Goal: Task Accomplishment & Management: Manage account settings

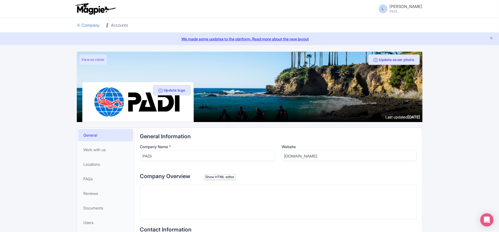
click at [116, 27] on link "Accounts" at bounding box center [117, 25] width 22 height 15
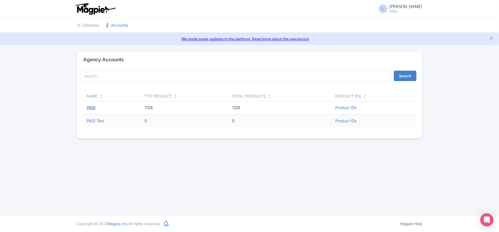
click at [92, 108] on link "PADI" at bounding box center [91, 107] width 9 height 5
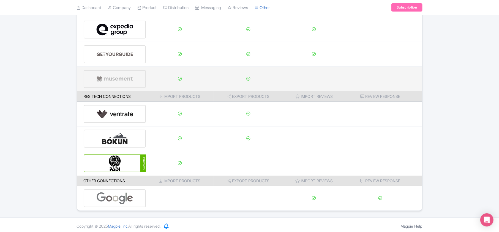
scroll to position [86, 0]
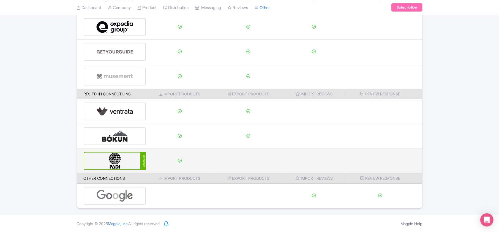
click at [133, 159] on img at bounding box center [114, 161] width 37 height 17
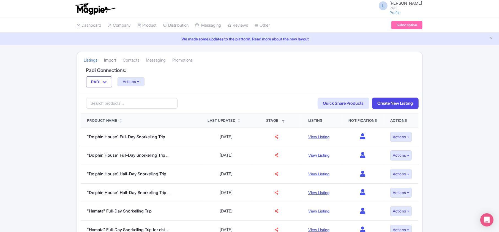
click at [112, 60] on link "Import" at bounding box center [110, 60] width 12 height 15
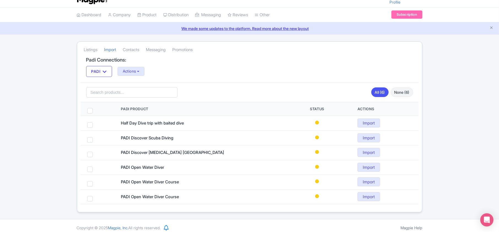
scroll to position [16, 0]
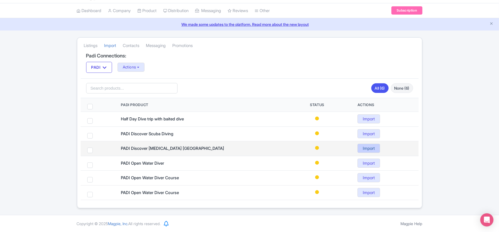
click at [370, 147] on link "Import" at bounding box center [368, 148] width 23 height 9
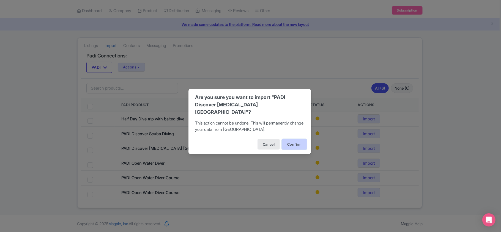
click at [302, 140] on button "Confirm" at bounding box center [294, 144] width 25 height 10
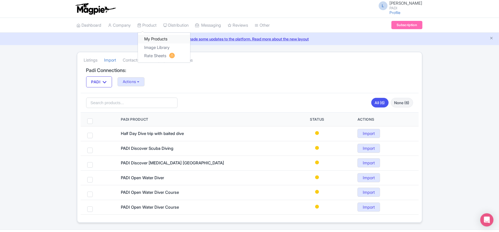
click at [150, 40] on link "My Products" at bounding box center [164, 39] width 52 height 9
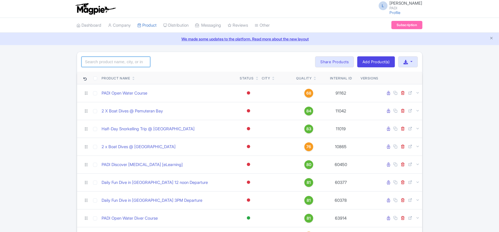
click at [100, 62] on input "search" at bounding box center [115, 62] width 69 height 10
paste input "12361"
type input "12361"
click button "Search" at bounding box center [0, 0] width 0 height 0
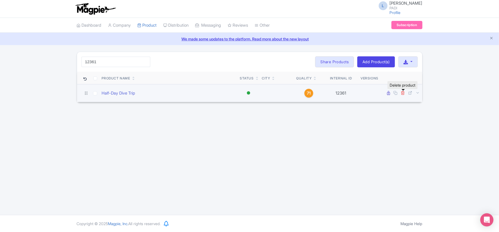
click at [403, 95] on icon at bounding box center [403, 93] width 4 height 4
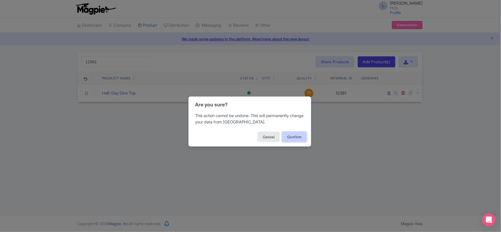
click at [290, 137] on button "Confirm" at bounding box center [294, 137] width 25 height 10
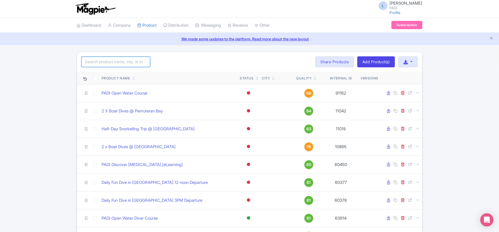
click at [116, 62] on input "search" at bounding box center [115, 62] width 69 height 10
paste input "61278"
type input "61278"
click button "Search" at bounding box center [0, 0] width 0 height 0
click at [144, 62] on input "12361" at bounding box center [115, 62] width 69 height 10
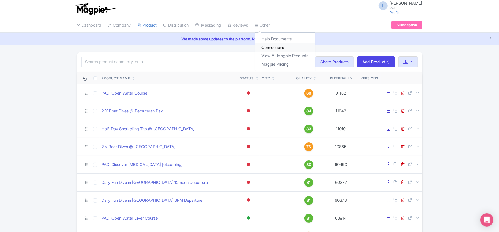
click at [275, 48] on link "Connections" at bounding box center [285, 47] width 60 height 9
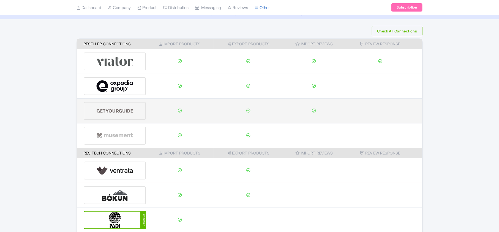
scroll to position [86, 0]
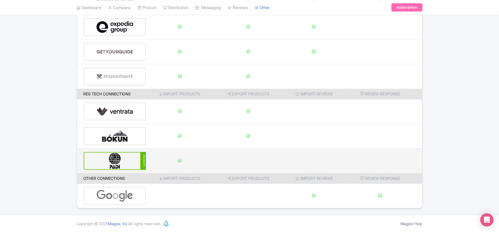
click at [117, 159] on img at bounding box center [114, 161] width 37 height 17
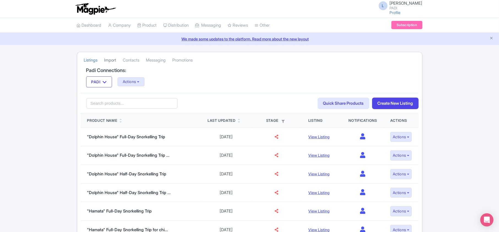
click at [113, 61] on link "Import" at bounding box center [110, 60] width 12 height 15
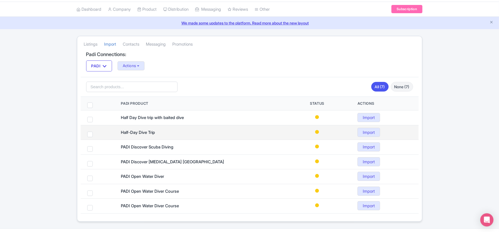
scroll to position [31, 0]
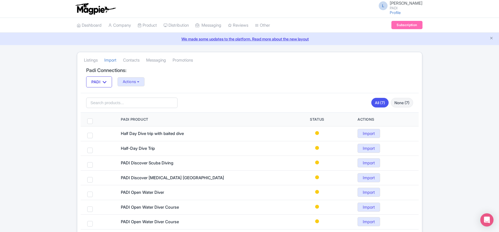
scroll to position [31, 0]
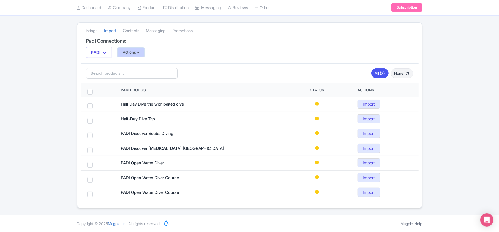
click at [131, 52] on button "Actions" at bounding box center [130, 52] width 27 height 9
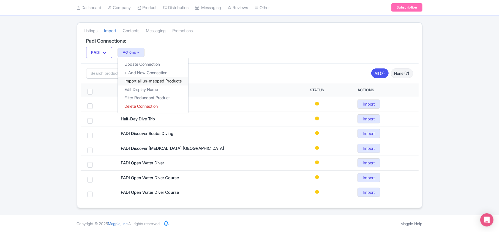
click at [137, 81] on link "Import all un-mapped Products" at bounding box center [153, 81] width 70 height 9
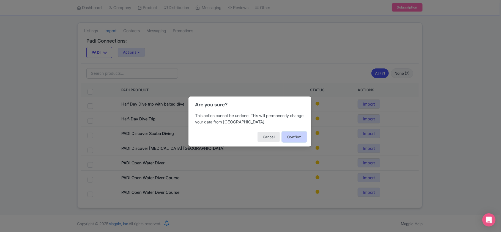
click at [291, 139] on button "Confirm" at bounding box center [294, 137] width 25 height 10
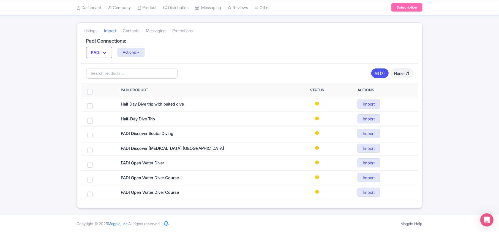
scroll to position [0, 0]
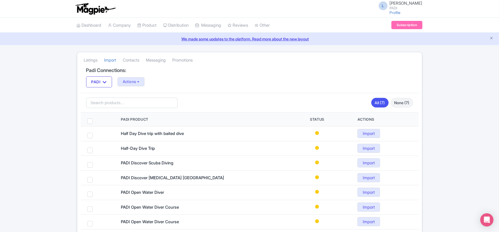
scroll to position [31, 0]
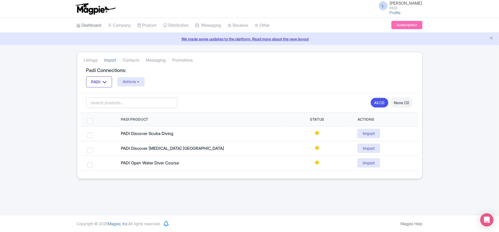
click at [92, 23] on link "Dashboard" at bounding box center [89, 25] width 25 height 15
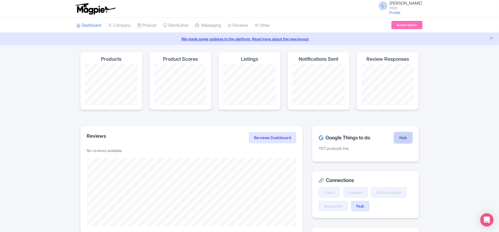
click at [402, 140] on link "Hub" at bounding box center [403, 137] width 18 height 11
click at [406, 139] on link "Hub" at bounding box center [403, 137] width 18 height 11
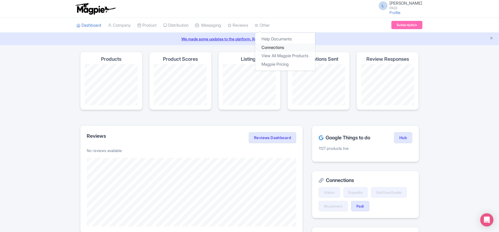
click at [279, 47] on link "Connections" at bounding box center [285, 47] width 60 height 9
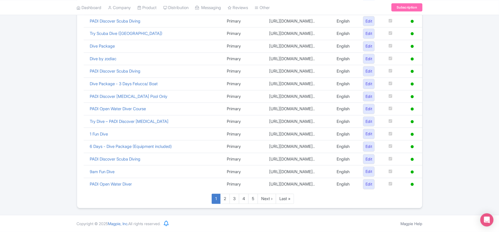
scroll to position [380, 0]
click at [283, 200] on link "Last »" at bounding box center [285, 199] width 18 height 10
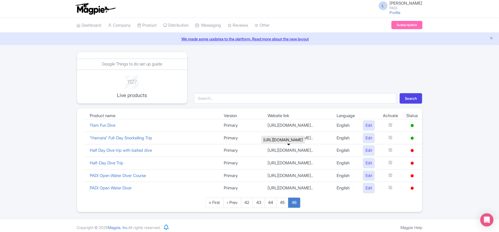
scroll to position [39, 0]
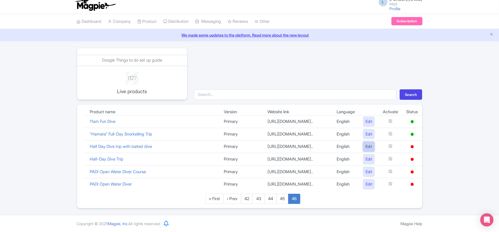
click at [368, 142] on link "Edit" at bounding box center [369, 147] width 12 height 10
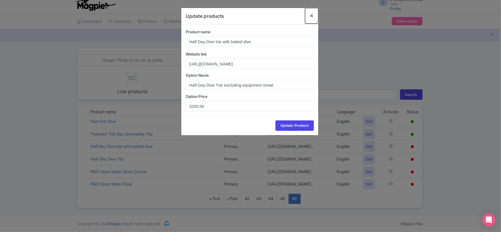
click at [312, 17] on button "Close" at bounding box center [311, 16] width 13 height 16
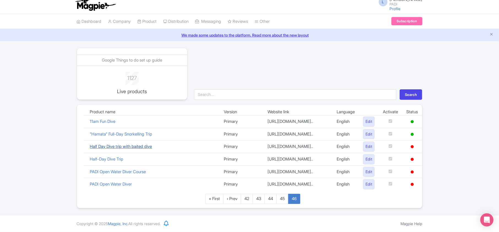
click at [127, 144] on link "Half Day Dive trip with baited dive" at bounding box center [121, 146] width 62 height 5
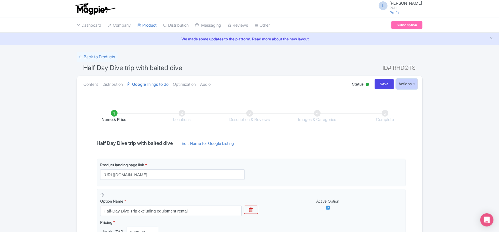
click at [405, 85] on button "Actions" at bounding box center [407, 84] width 22 height 10
click at [388, 120] on link "Delete Product" at bounding box center [388, 122] width 57 height 9
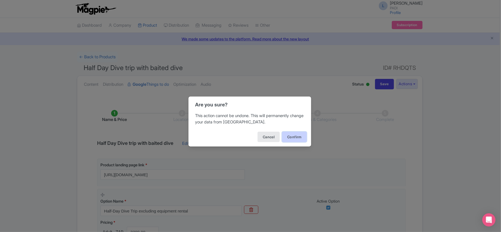
click at [295, 139] on button "Confirm" at bounding box center [294, 137] width 25 height 10
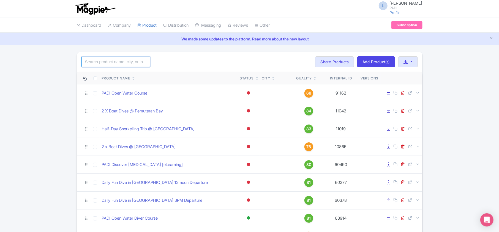
click at [123, 59] on input "search" at bounding box center [115, 62] width 69 height 10
paste input "12361"
type input "12361"
click button "Search" at bounding box center [0, 0] width 0 height 0
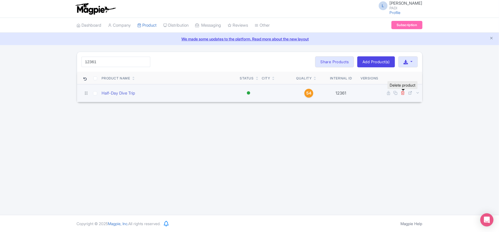
click at [403, 93] on icon at bounding box center [403, 93] width 4 height 4
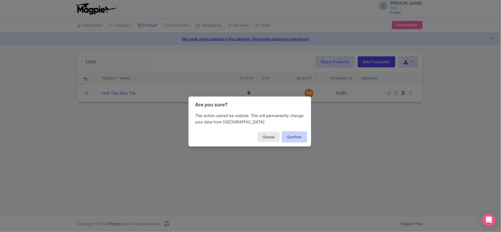
click at [288, 136] on button "Confirm" at bounding box center [294, 137] width 25 height 10
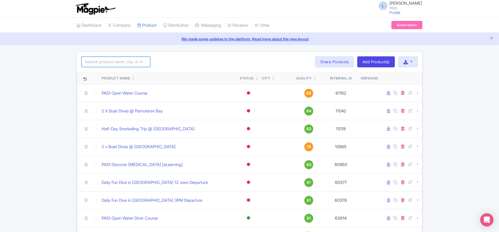
click at [111, 62] on input "search" at bounding box center [115, 62] width 69 height 10
paste input "98246"
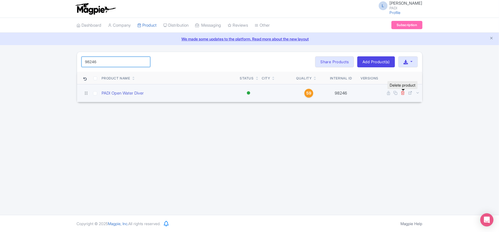
type input "98246"
click at [404, 92] on icon at bounding box center [403, 93] width 4 height 4
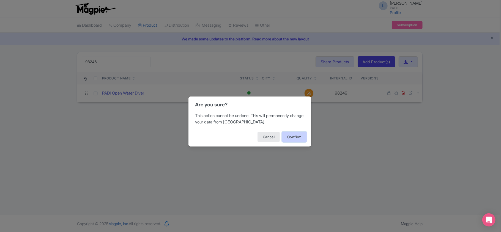
click at [292, 138] on button "Confirm" at bounding box center [294, 137] width 25 height 10
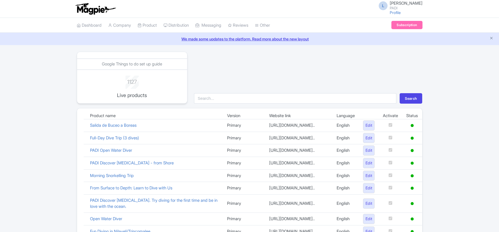
scroll to position [380, 0]
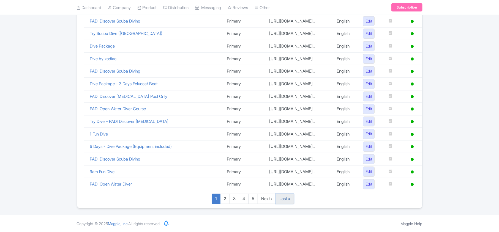
click at [285, 200] on link "Last »" at bounding box center [285, 199] width 18 height 10
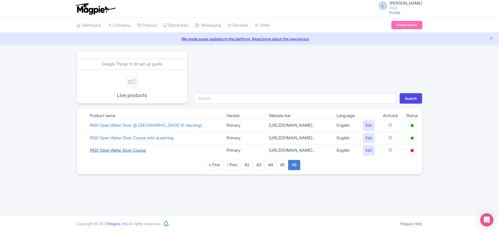
click at [134, 153] on link "PADI Open Water Diver Course" at bounding box center [118, 150] width 56 height 5
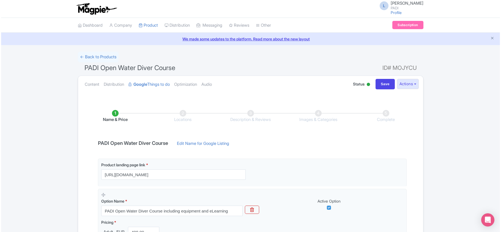
scroll to position [89, 0]
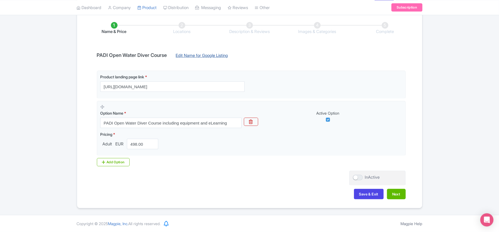
click at [223, 53] on link "Edit Name for Google Listing" at bounding box center [201, 57] width 63 height 9
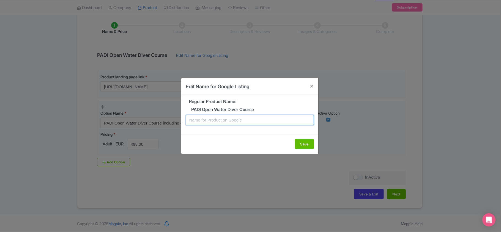
click at [221, 117] on input "text" at bounding box center [250, 120] width 128 height 10
paste input "Lanzarote PADI Open Water Diving Lessons: Your First Step into a World of Fun"
type input "Lanzarote PADI Open Water Diving Lessons: Your First Step into a World of Fun!"
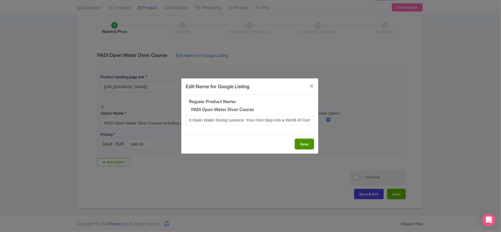
click at [308, 142] on button "Save" at bounding box center [304, 144] width 19 height 10
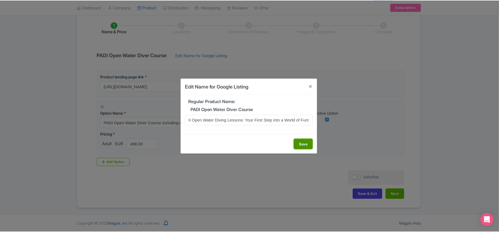
scroll to position [0, 0]
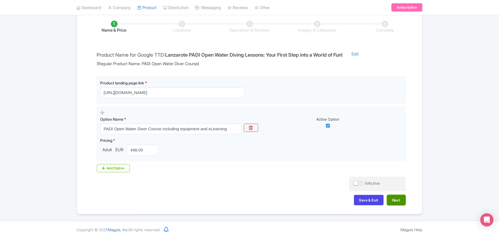
click at [393, 200] on button "Next" at bounding box center [396, 200] width 19 height 10
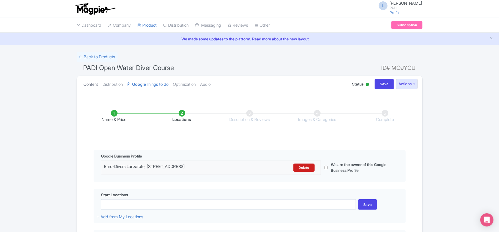
click at [88, 84] on link "Content" at bounding box center [91, 84] width 15 height 17
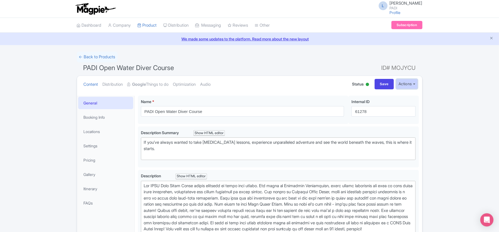
click at [405, 85] on button "Actions" at bounding box center [407, 84] width 22 height 10
click at [385, 121] on link "Delete Product" at bounding box center [388, 122] width 57 height 9
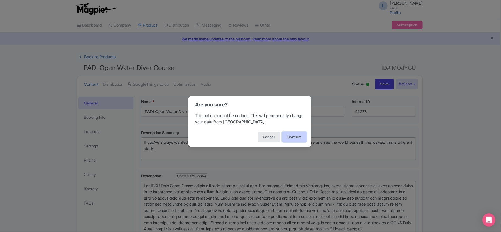
click at [296, 136] on button "Confirm" at bounding box center [294, 137] width 25 height 10
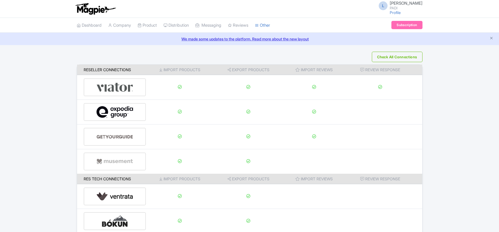
scroll to position [86, 0]
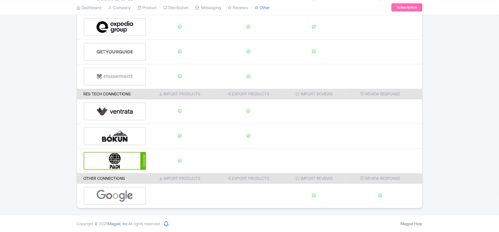
click at [131, 159] on img at bounding box center [114, 161] width 37 height 17
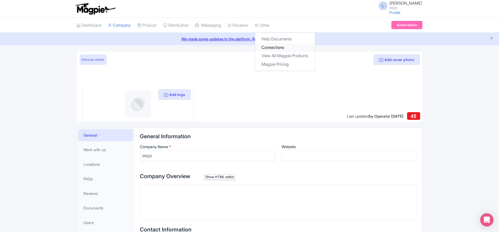
click at [278, 46] on link "Connections" at bounding box center [285, 47] width 60 height 9
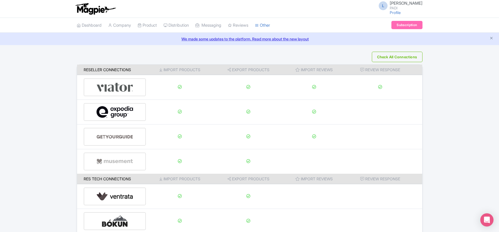
scroll to position [86, 0]
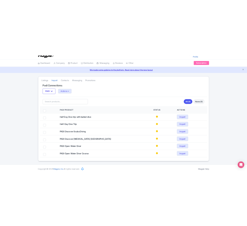
scroll to position [16, 0]
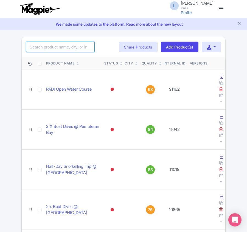
click at [69, 44] on input "search" at bounding box center [60, 47] width 69 height 10
paste input "12360"
type input "12360"
click button "Search" at bounding box center [0, 0] width 0 height 0
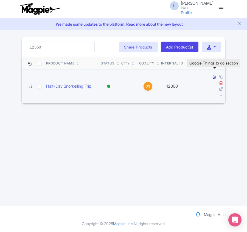
click at [214, 78] on icon at bounding box center [214, 77] width 3 height 4
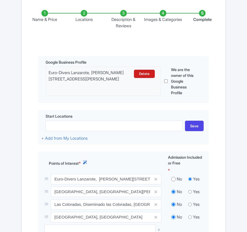
scroll to position [147, 0]
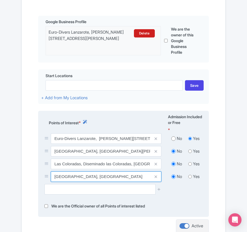
drag, startPoint x: 54, startPoint y: 177, endPoint x: 87, endPoint y: 177, distance: 32.7
click at [87, 177] on input "Punta Pechiguera, Spain" at bounding box center [106, 176] width 111 height 10
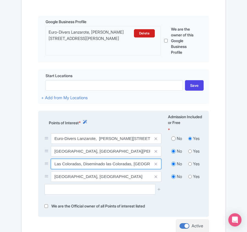
drag, startPoint x: 54, startPoint y: 167, endPoint x: 81, endPoint y: 163, distance: 26.3
click at [81, 163] on input "Las Coloradas, Diseminado las Coloradas, [GEOGRAPHIC_DATA], [GEOGRAPHIC_DATA]" at bounding box center [106, 163] width 111 height 10
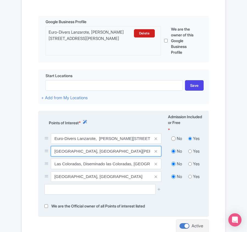
drag, startPoint x: 54, startPoint y: 151, endPoint x: 102, endPoint y: 150, distance: 48.1
click at [102, 150] on input "[GEOGRAPHIC_DATA], [GEOGRAPHIC_DATA], [GEOGRAPHIC_DATA]" at bounding box center [106, 151] width 111 height 10
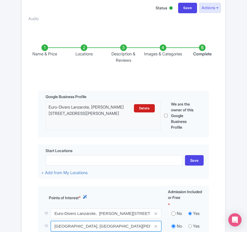
scroll to position [0, 0]
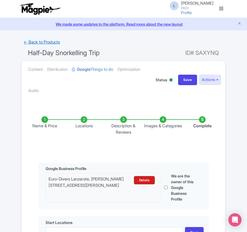
click at [44, 41] on link "← Back to Products" at bounding box center [41, 42] width 41 height 11
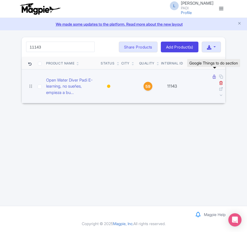
type input "11143"
click at [213, 76] on icon at bounding box center [214, 77] width 3 height 4
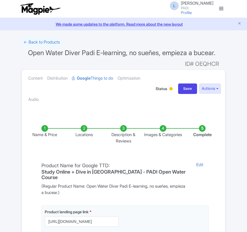
click at [84, 134] on li "Locations" at bounding box center [85, 134] width 40 height 19
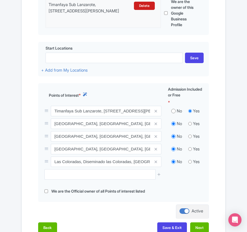
scroll to position [220, 0]
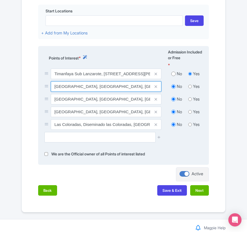
drag, startPoint x: 54, startPoint y: 90, endPoint x: 76, endPoint y: 90, distance: 22.0
click at [76, 90] on input "[GEOGRAPHIC_DATA], [GEOGRAPHIC_DATA], [GEOGRAPHIC_DATA][PERSON_NAME], [GEOGRAPH…" at bounding box center [106, 86] width 111 height 10
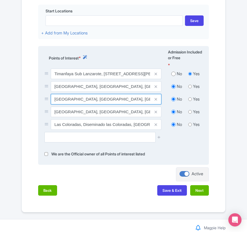
drag, startPoint x: 55, startPoint y: 104, endPoint x: 79, endPoint y: 103, distance: 23.9
click at [79, 103] on input "[GEOGRAPHIC_DATA], [GEOGRAPHIC_DATA], [GEOGRAPHIC_DATA][PERSON_NAME], [GEOGRAPH…" at bounding box center [106, 99] width 111 height 10
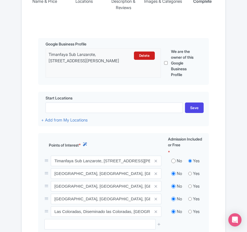
scroll to position [0, 0]
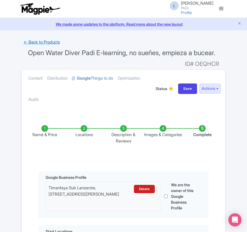
click at [38, 43] on link "← Back to Products" at bounding box center [41, 42] width 41 height 11
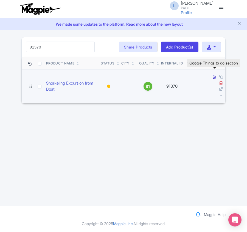
type input "91370"
click at [214, 76] on icon at bounding box center [214, 77] width 3 height 4
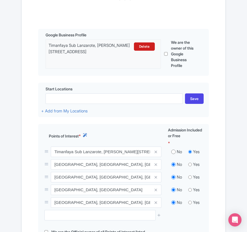
scroll to position [147, 0]
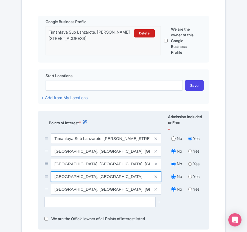
drag, startPoint x: 54, startPoint y: 178, endPoint x: 85, endPoint y: 178, distance: 30.2
click at [85, 178] on input "Playa del Jablillo, Spain" at bounding box center [106, 176] width 111 height 10
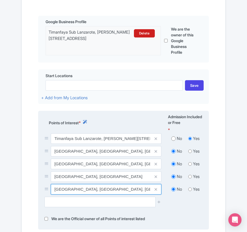
drag, startPoint x: 56, startPoint y: 189, endPoint x: 59, endPoint y: 189, distance: 3.3
click at [59, 189] on input "Playa de Montaña Roja, Av. 7 Islas Canarias, Spain" at bounding box center [106, 189] width 111 height 10
click at [55, 189] on input "Playa de Montaña Roja, Av. 7 Islas Canarias, Spain" at bounding box center [106, 189] width 111 height 10
drag, startPoint x: 55, startPoint y: 189, endPoint x: 96, endPoint y: 189, distance: 41.2
click at [96, 189] on input "Playa de Montaña Roja, Av. 7 Islas Canarias, Spain" at bounding box center [106, 189] width 111 height 10
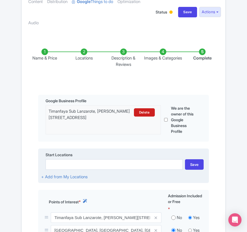
scroll to position [0, 0]
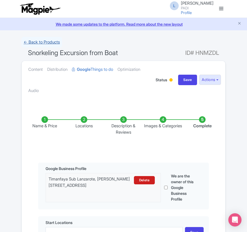
click at [44, 42] on link "← Back to Products" at bounding box center [41, 42] width 41 height 11
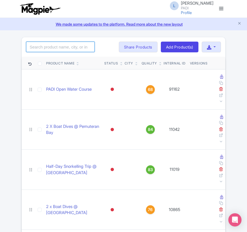
click at [67, 47] on input "search" at bounding box center [60, 47] width 69 height 10
paste input "91579"
type input "91579"
click button "Search" at bounding box center [0, 0] width 0 height 0
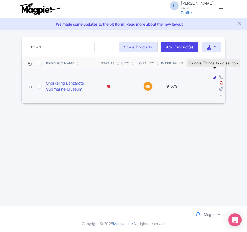
click at [216, 77] on icon at bounding box center [214, 77] width 3 height 4
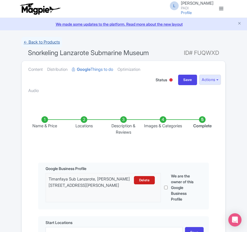
click at [38, 41] on link "← Back to Products" at bounding box center [41, 42] width 41 height 11
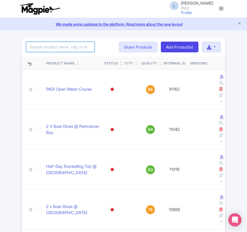
click at [54, 48] on input "search" at bounding box center [60, 47] width 69 height 10
paste input "90838"
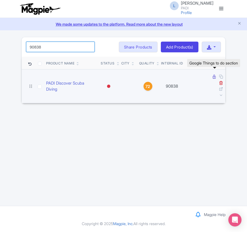
type input "90838"
click at [214, 77] on icon at bounding box center [214, 77] width 3 height 4
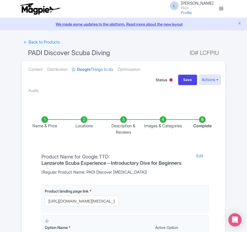
click at [82, 120] on li "Locations" at bounding box center [85, 125] width 40 height 19
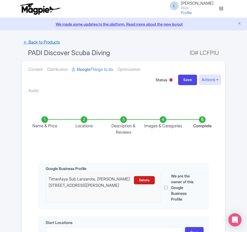
click at [51, 43] on link "← Back to Products" at bounding box center [41, 42] width 41 height 11
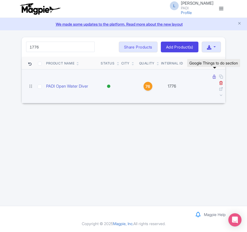
type input "1776"
click at [214, 77] on icon at bounding box center [214, 77] width 3 height 4
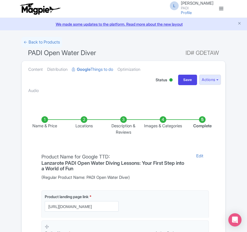
scroll to position [110, 0]
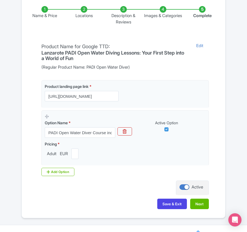
click at [87, 14] on li "Locations" at bounding box center [85, 15] width 40 height 19
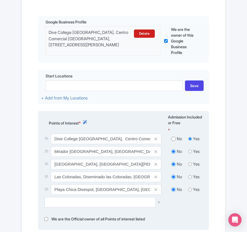
scroll to position [183, 0]
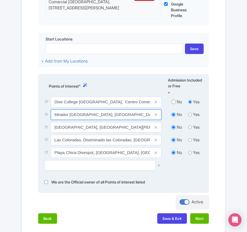
drag, startPoint x: 55, startPoint y: 115, endPoint x: 112, endPoint y: 117, distance: 57.2
click at [112, 117] on input "Mirador Punta Pechiguera Cove, Playa Blanca, Spain" at bounding box center [106, 114] width 111 height 10
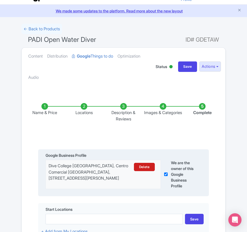
scroll to position [0, 0]
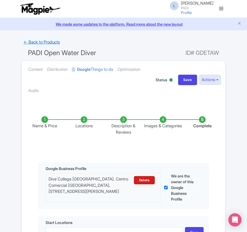
click at [40, 41] on link "← Back to Products" at bounding box center [41, 42] width 41 height 11
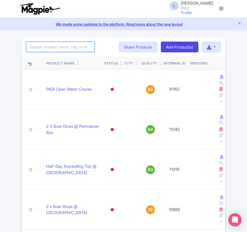
click at [33, 46] on input "search" at bounding box center [60, 47] width 69 height 10
paste input "73039"
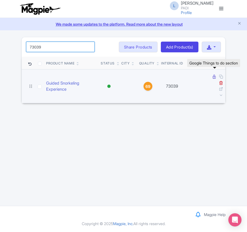
type input "73039"
click at [214, 78] on icon at bounding box center [214, 77] width 3 height 4
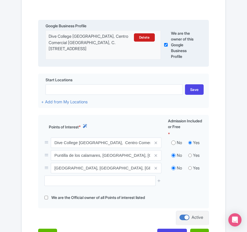
scroll to position [147, 0]
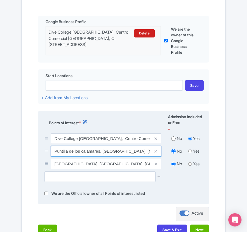
drag, startPoint x: 53, startPoint y: 152, endPoint x: 100, endPoint y: 151, distance: 46.2
click at [100, 151] on input "Puntilla de los calamares, Costa de Papagayo, Spain" at bounding box center [106, 151] width 111 height 10
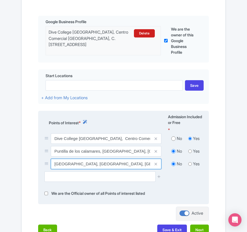
drag, startPoint x: 54, startPoint y: 165, endPoint x: 100, endPoint y: 164, distance: 45.9
click at [100, 164] on input "Playa de Papagayo Cove, Lanzarote, Yaiza, Spain" at bounding box center [106, 163] width 111 height 10
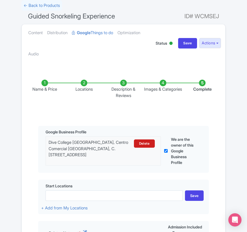
scroll to position [0, 0]
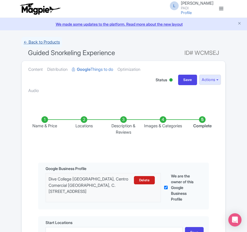
click at [40, 40] on link "← Back to Products" at bounding box center [41, 42] width 41 height 11
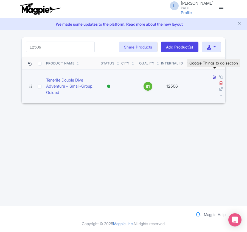
type input "12506"
click at [213, 76] on icon at bounding box center [214, 77] width 3 height 4
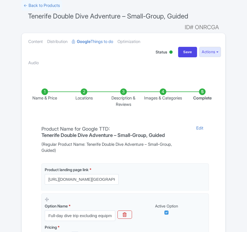
scroll to position [37, 0]
click at [83, 95] on li "Locations" at bounding box center [85, 97] width 40 height 19
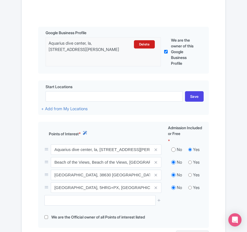
scroll to position [183, 0]
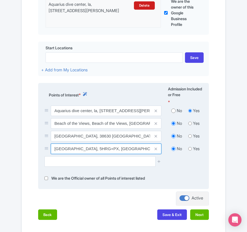
drag, startPoint x: 55, startPoint y: 151, endPoint x: 97, endPoint y: 148, distance: 41.6
click at [97, 148] on input "[GEOGRAPHIC_DATA], 5HRG+PX, [GEOGRAPHIC_DATA], [PERSON_NAME][GEOGRAPHIC_DATA], …" at bounding box center [106, 148] width 111 height 10
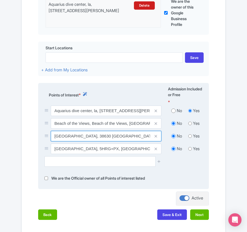
drag, startPoint x: 52, startPoint y: 138, endPoint x: 87, endPoint y: 136, distance: 35.0
click at [87, 136] on input "[GEOGRAPHIC_DATA], 38630 [GEOGRAPHIC_DATA], [PERSON_NAME][GEOGRAPHIC_DATA], [GE…" at bounding box center [106, 136] width 111 height 10
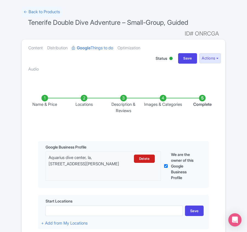
scroll to position [0, 0]
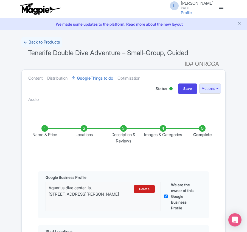
click at [41, 40] on link "← Back to Products" at bounding box center [41, 42] width 41 height 11
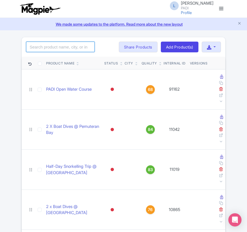
click at [66, 46] on input "search" at bounding box center [60, 47] width 69 height 10
paste input "11010"
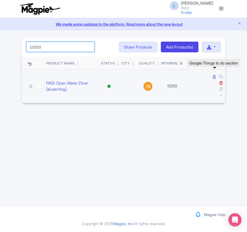
type input "11010"
click at [214, 77] on icon at bounding box center [214, 77] width 3 height 4
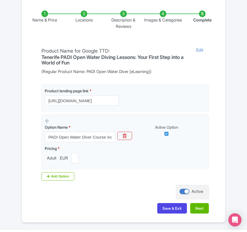
scroll to position [57, 0]
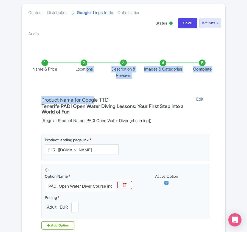
drag, startPoint x: 93, startPoint y: 87, endPoint x: 81, endPoint y: 68, distance: 22.5
click at [81, 70] on div "Name & Price Locations Description & Reviews Images & Categories Complete Produ…" at bounding box center [123, 157] width 197 height 219
click at [82, 41] on ul "Content Distribution Google Things to do Optimization Audio" at bounding box center [88, 23] width 125 height 38
click at [84, 69] on li "Locations" at bounding box center [85, 68] width 40 height 19
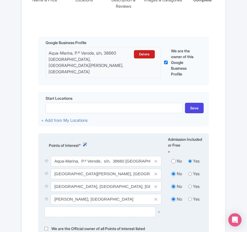
scroll to position [130, 0]
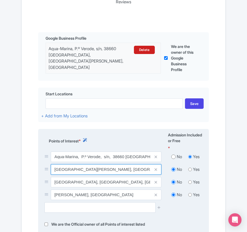
drag, startPoint x: 54, startPoint y: 169, endPoint x: 92, endPoint y: 169, distance: 38.2
click at [92, 169] on input "Playa de Troya Cove, Costa Adeje, Spain" at bounding box center [106, 169] width 111 height 10
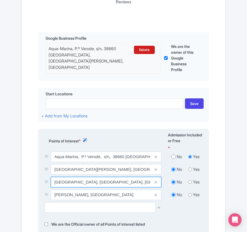
drag, startPoint x: 55, startPoint y: 183, endPoint x: 106, endPoint y: 181, distance: 50.6
click at [106, 181] on input "Playa de las Americas Cove, Playa de las Américas, Spain" at bounding box center [106, 182] width 111 height 10
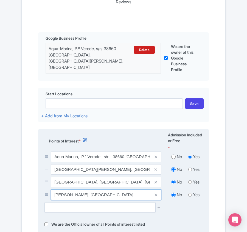
drag, startPoint x: 54, startPoint y: 196, endPoint x: 75, endPoint y: 194, distance: 21.0
click at [75, 194] on input "Cala Mimar, Spain" at bounding box center [106, 194] width 111 height 10
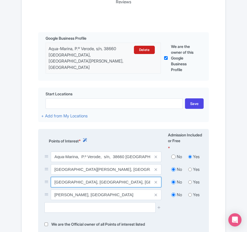
scroll to position [0, 11]
drag, startPoint x: 114, startPoint y: 182, endPoint x: 148, endPoint y: 181, distance: 34.4
click at [148, 181] on input "Playa de las Americas Cove, Playa de las Américas, Spain" at bounding box center [106, 182] width 111 height 10
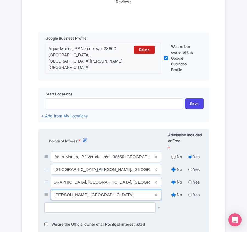
click at [61, 194] on input "Cala Mimar, Spain" at bounding box center [106, 194] width 111 height 10
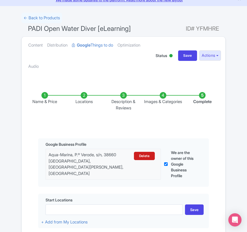
scroll to position [20, 0]
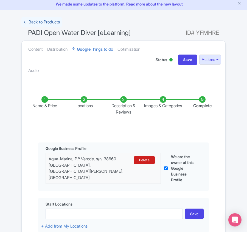
click at [34, 22] on link "← Back to Products" at bounding box center [41, 22] width 41 height 11
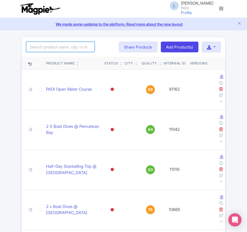
click at [65, 49] on input "search" at bounding box center [60, 47] width 69 height 10
paste input "12508"
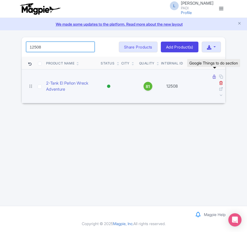
type input "12508"
click at [214, 77] on icon at bounding box center [214, 77] width 3 height 4
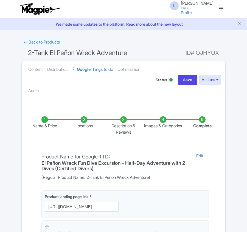
scroll to position [110, 0]
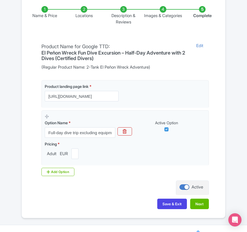
click at [81, 13] on li "Locations" at bounding box center [85, 15] width 40 height 19
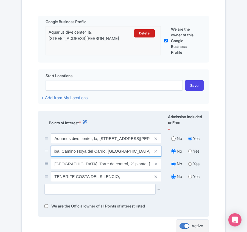
scroll to position [0, 15]
drag, startPoint x: 55, startPoint y: 153, endPoint x: 70, endPoint y: 151, distance: 14.9
click at [70, 151] on input "Pecio de Tabaiba, Camino Hoya del Cardo, Santa Cruz de Tenerife, Spain" at bounding box center [106, 151] width 111 height 10
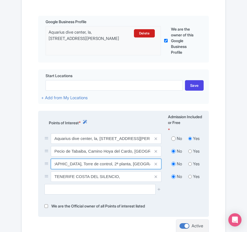
scroll to position [0, 0]
drag, startPoint x: 54, startPoint y: 164, endPoint x: 78, endPoint y: 163, distance: 24.2
click at [78, 163] on input "Marina South, Torre de control, 2ª planta, 38631 Las Galletas, Santa Cruz de Te…" at bounding box center [106, 163] width 111 height 10
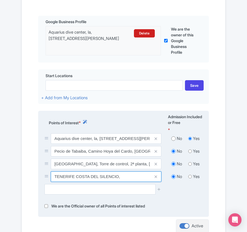
drag, startPoint x: 55, startPoint y: 177, endPoint x: 118, endPoint y: 177, distance: 63.2
click at [118, 177] on input "TENERIFE COSTA DEL SILENCIO," at bounding box center [106, 176] width 111 height 10
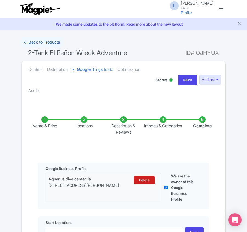
click at [56, 40] on link "← Back to Products" at bounding box center [41, 42] width 41 height 11
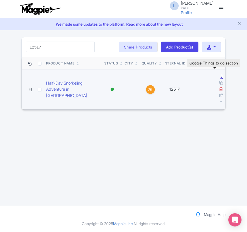
type input "12517"
click at [221, 76] on icon at bounding box center [222, 77] width 3 height 4
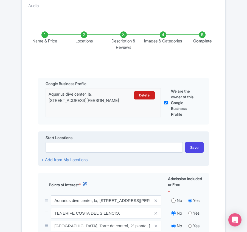
scroll to position [183, 0]
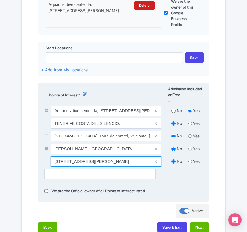
drag, startPoint x: 55, startPoint y: 153, endPoint x: 91, endPoint y: 153, distance: 36.0
click at [91, 156] on input "[STREET_ADDRESS][PERSON_NAME]" at bounding box center [106, 161] width 111 height 10
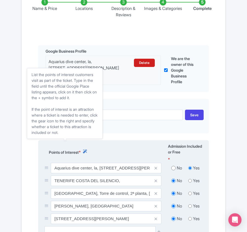
scroll to position [0, 0]
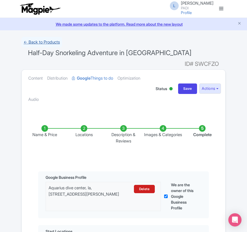
click at [37, 43] on link "← Back to Products" at bounding box center [41, 42] width 41 height 11
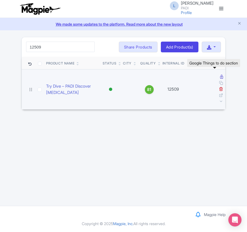
type input "12509"
click at [221, 75] on icon at bounding box center [222, 77] width 3 height 4
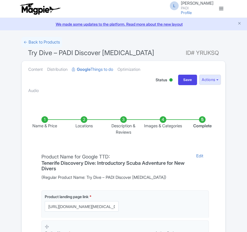
click at [82, 125] on li "Locations" at bounding box center [85, 125] width 40 height 19
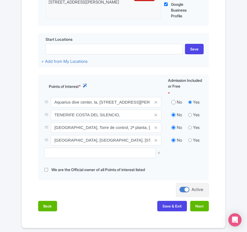
scroll to position [183, 0]
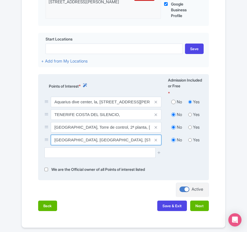
drag, startPoint x: 54, startPoint y: 140, endPoint x: 90, endPoint y: 140, distance: 36.0
click at [90, 140] on input "[GEOGRAPHIC_DATA], [GEOGRAPHIC_DATA], [STREET_ADDRESS][PERSON_NAME][PERSON_NAME…" at bounding box center [106, 139] width 111 height 10
click at [99, 140] on input "[GEOGRAPHIC_DATA], [GEOGRAPHIC_DATA], [STREET_ADDRESS][PERSON_NAME][PERSON_NAME…" at bounding box center [106, 139] width 111 height 10
drag, startPoint x: 92, startPoint y: 140, endPoint x: 146, endPoint y: 139, distance: 53.4
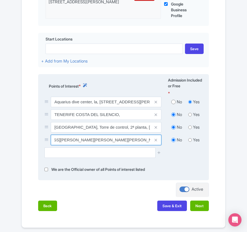
click at [146, 139] on input "[GEOGRAPHIC_DATA], [GEOGRAPHIC_DATA], [STREET_ADDRESS][PERSON_NAME][PERSON_NAME…" at bounding box center [106, 139] width 111 height 10
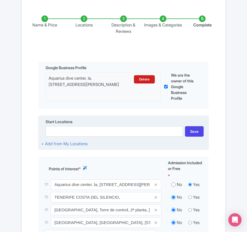
scroll to position [0, 0]
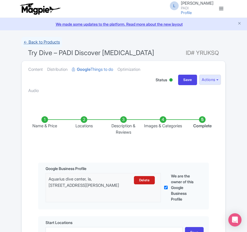
click at [47, 41] on link "← Back to Products" at bounding box center [41, 42] width 41 height 11
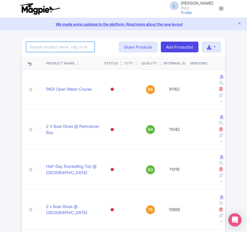
click at [66, 46] on input "search" at bounding box center [60, 47] width 69 height 10
paste input "12511"
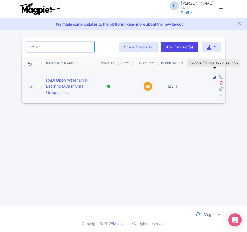
type input "12511"
click at [213, 76] on icon at bounding box center [214, 77] width 3 height 4
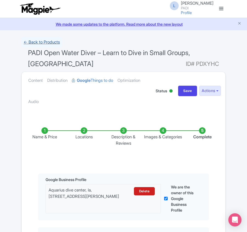
click at [35, 41] on link "← Back to Products" at bounding box center [41, 42] width 41 height 11
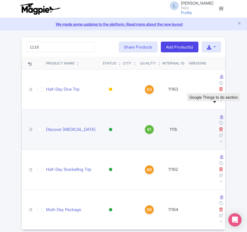
type input "1116"
click at [221, 115] on icon at bounding box center [222, 117] width 3 height 4
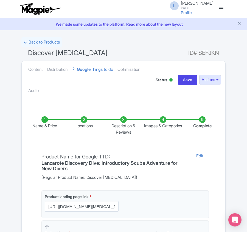
click at [86, 121] on li "Locations" at bounding box center [85, 125] width 40 height 19
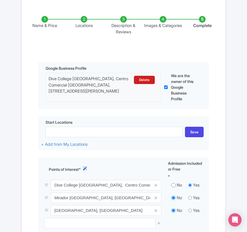
scroll to position [110, 0]
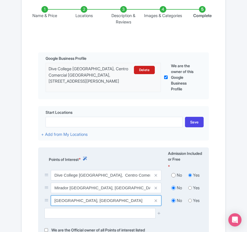
drag, startPoint x: 55, startPoint y: 200, endPoint x: 92, endPoint y: 203, distance: 36.4
click at [92, 203] on input "[GEOGRAPHIC_DATA], [GEOGRAPHIC_DATA]" at bounding box center [106, 200] width 111 height 10
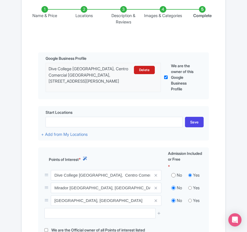
click at [31, 166] on div "Name & Price Locations Description & Reviews Images & Categories Complete Edit …" at bounding box center [123, 136] width 197 height 282
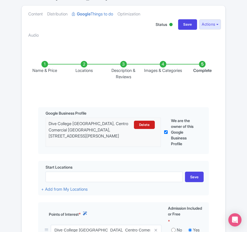
scroll to position [0, 0]
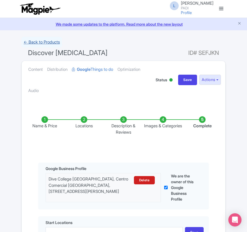
click at [43, 41] on link "← Back to Products" at bounding box center [41, 42] width 41 height 11
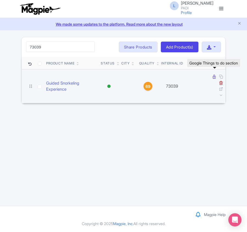
type input "73039"
click at [214, 77] on icon at bounding box center [214, 77] width 3 height 4
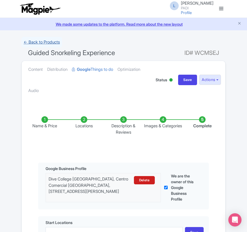
click at [41, 39] on link "← Back to Products" at bounding box center [41, 42] width 41 height 11
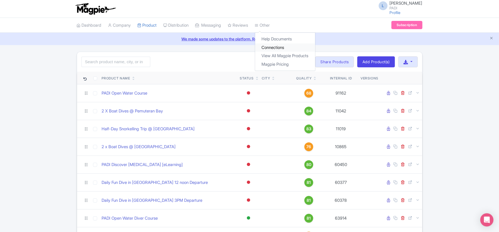
click at [269, 49] on link "Connections" at bounding box center [285, 47] width 60 height 9
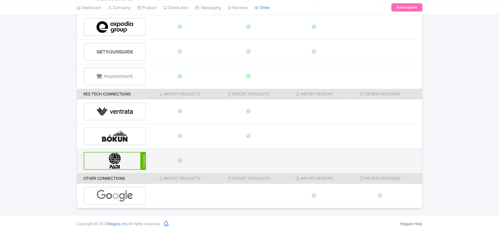
scroll to position [86, 0]
click at [115, 162] on img at bounding box center [114, 161] width 37 height 17
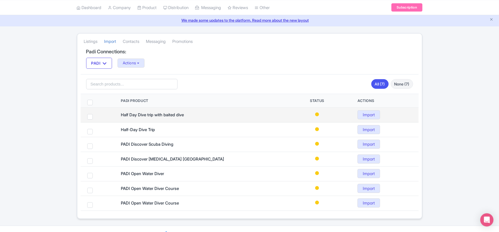
scroll to position [31, 0]
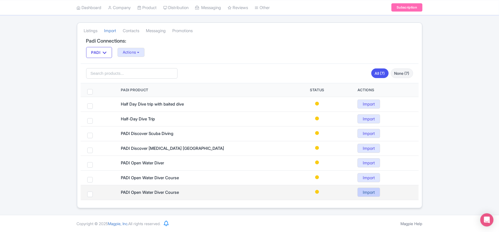
click at [374, 191] on link "Import" at bounding box center [368, 192] width 23 height 9
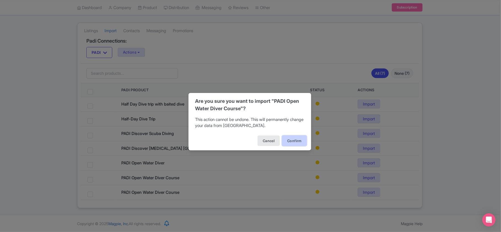
click at [295, 138] on button "Confirm" at bounding box center [294, 141] width 25 height 10
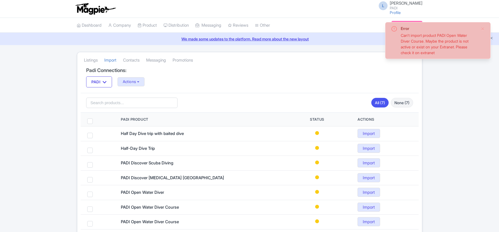
scroll to position [31, 0]
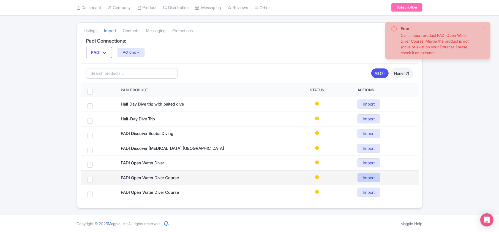
click at [372, 176] on link "Import" at bounding box center [368, 177] width 23 height 9
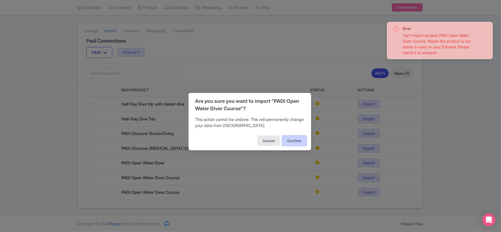
click at [290, 140] on button "Confirm" at bounding box center [294, 141] width 25 height 10
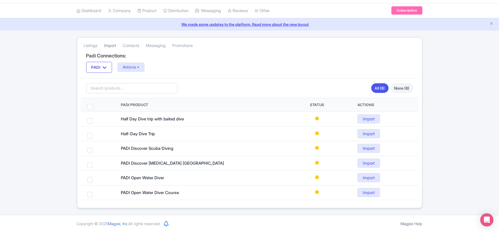
scroll to position [16, 0]
click at [92, 10] on link "Dashboard" at bounding box center [89, 10] width 25 height 15
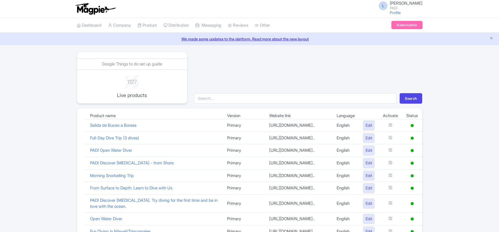
scroll to position [380, 0]
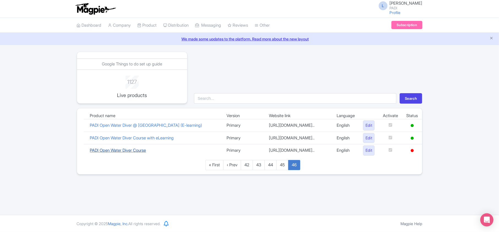
click at [144, 153] on link "PADI Open Water Diver Course" at bounding box center [118, 150] width 56 height 5
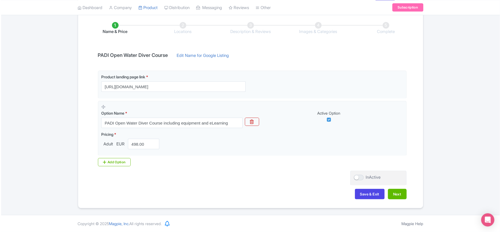
scroll to position [16, 0]
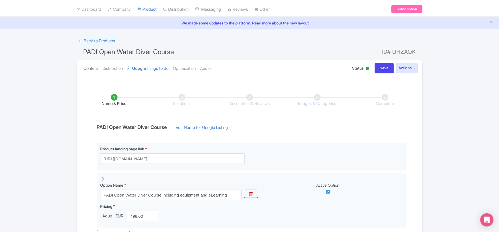
click at [85, 67] on link "Content" at bounding box center [91, 68] width 15 height 17
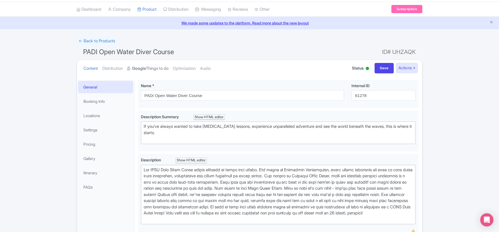
click at [140, 68] on strong "Google" at bounding box center [139, 68] width 14 height 6
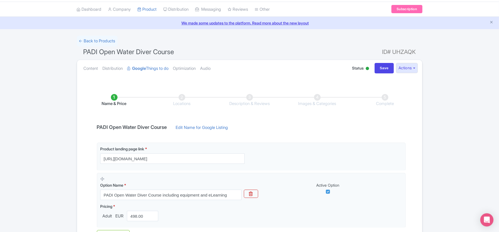
click at [214, 127] on link "Edit Name for Google Listing" at bounding box center [201, 129] width 63 height 9
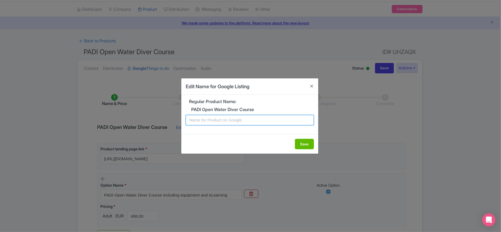
click at [221, 119] on input "text" at bounding box center [250, 120] width 128 height 10
paste input "Lanzarote PADI Open Water Diving Lessons: Your First Step into a World of Fun"
type input "Lanzarote PADI Open Water Diving Lessons: Your First Step into a World of Fun!"
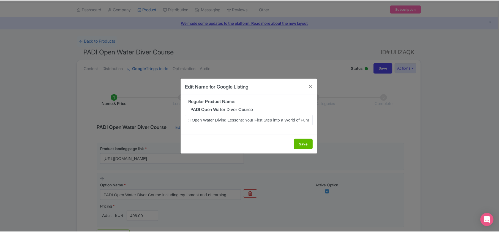
scroll to position [0, 0]
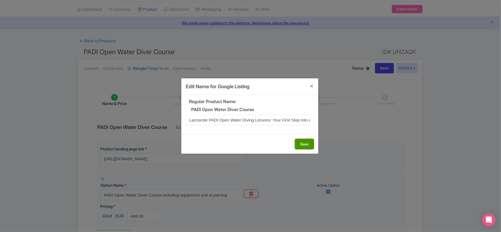
click at [307, 143] on button "Save" at bounding box center [304, 144] width 19 height 10
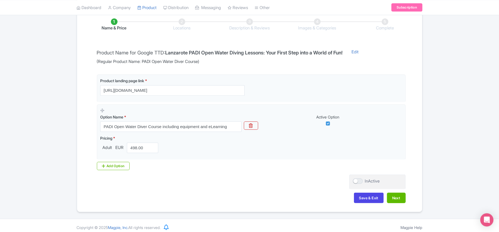
scroll to position [97, 0]
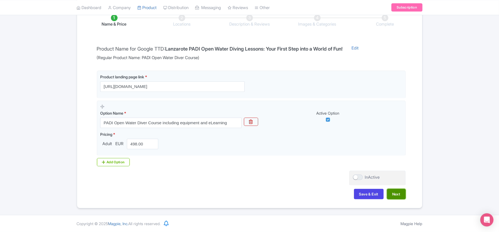
click at [395, 194] on button "Next" at bounding box center [396, 194] width 19 height 10
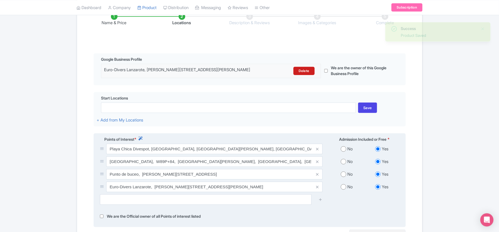
click at [344, 177] on input "radio" at bounding box center [342, 174] width 5 height 5
radio input "true"
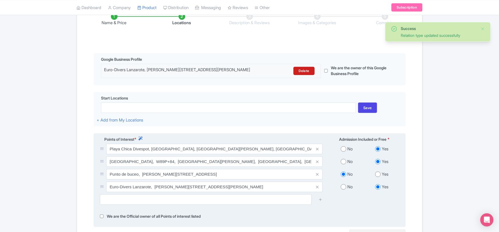
click at [343, 164] on input "radio" at bounding box center [342, 161] width 5 height 5
radio input "true"
click at [343, 152] on input "radio" at bounding box center [342, 148] width 5 height 5
radio input "true"
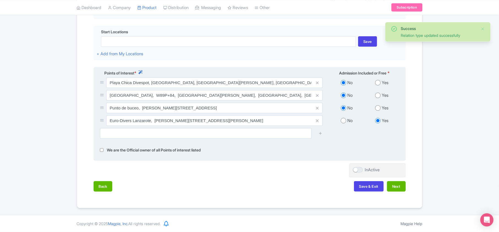
scroll to position [170, 0]
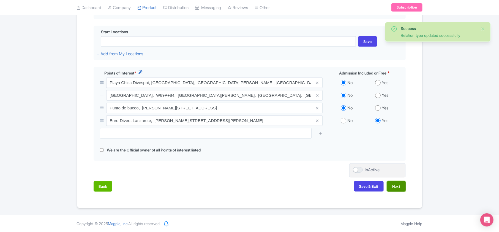
click at [392, 184] on button "Next" at bounding box center [396, 186] width 19 height 10
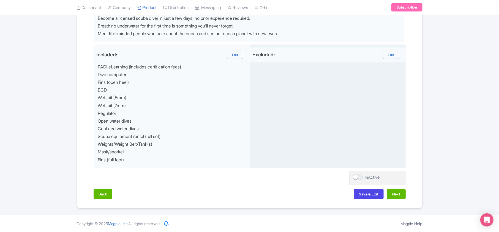
scroll to position [246, 0]
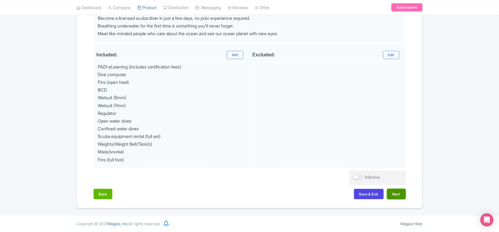
click at [395, 193] on button "Next" at bounding box center [396, 194] width 19 height 10
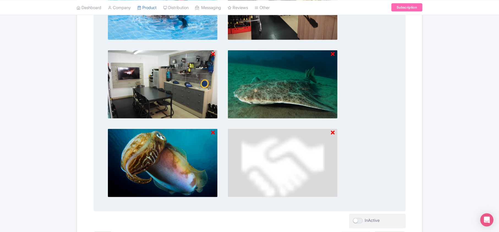
scroll to position [315, 0]
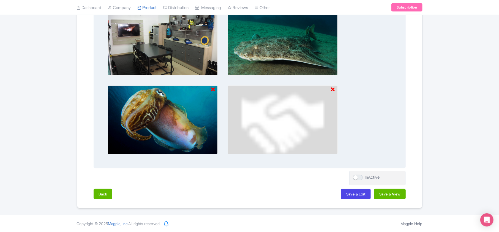
click at [334, 87] on icon at bounding box center [333, 89] width 4 height 5
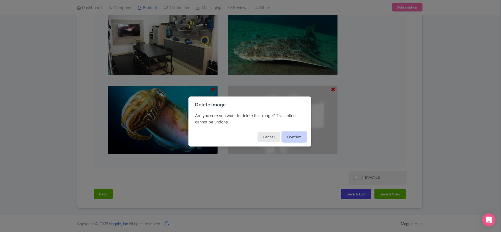
click at [295, 136] on button "Confirm" at bounding box center [294, 137] width 25 height 10
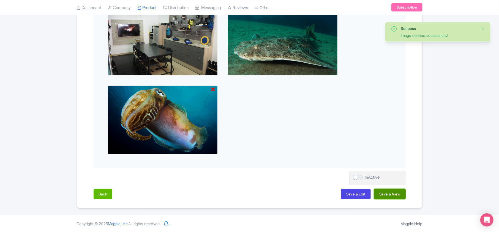
click at [390, 194] on button "Save & View" at bounding box center [389, 194] width 31 height 10
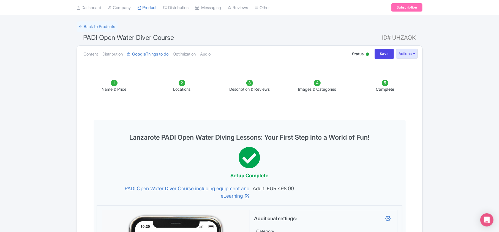
scroll to position [0, 0]
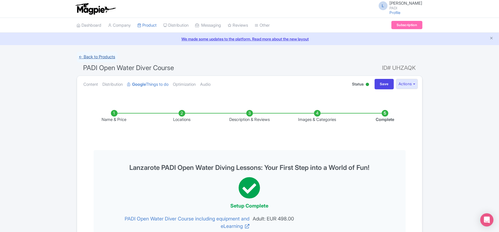
click at [100, 56] on link "← Back to Products" at bounding box center [97, 57] width 41 height 11
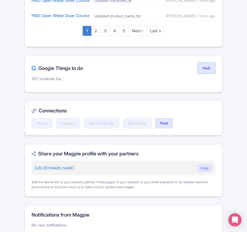
scroll to position [403, 0]
click at [206, 73] on link "Hub" at bounding box center [207, 67] width 18 height 11
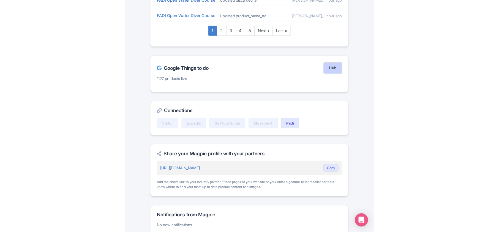
scroll to position [190, 0]
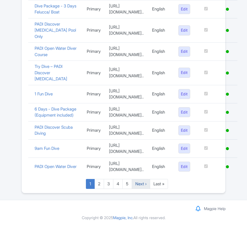
scroll to position [441, 0]
click at [163, 184] on link "Last »" at bounding box center [159, 184] width 18 height 10
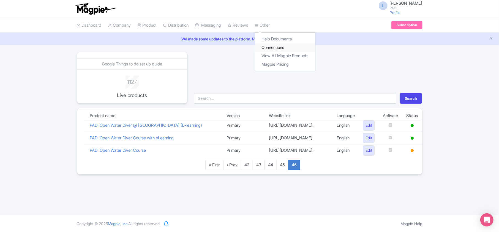
click at [247, 47] on link "Connections" at bounding box center [285, 47] width 60 height 9
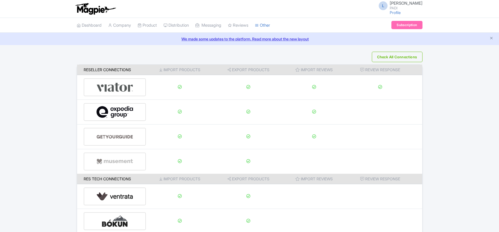
scroll to position [86, 0]
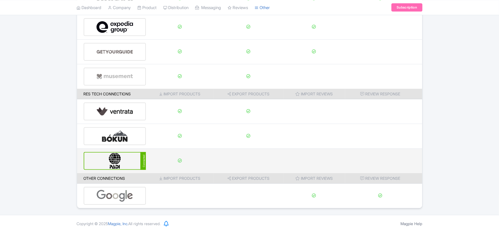
click at [112, 159] on img at bounding box center [114, 161] width 37 height 17
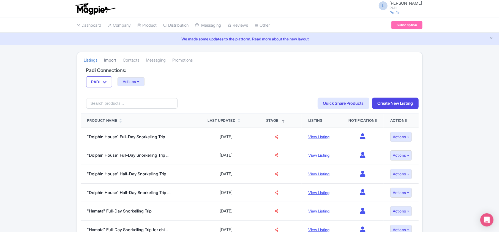
click at [111, 60] on link "Import" at bounding box center [110, 60] width 12 height 15
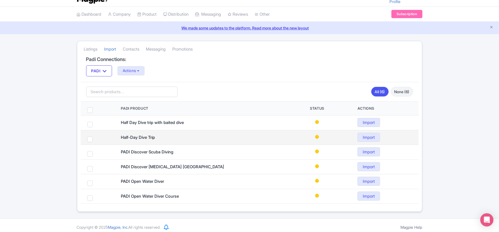
scroll to position [16, 0]
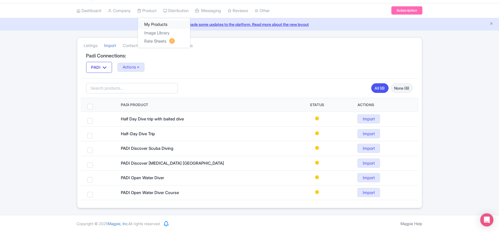
click at [151, 23] on link "My Products" at bounding box center [164, 24] width 52 height 9
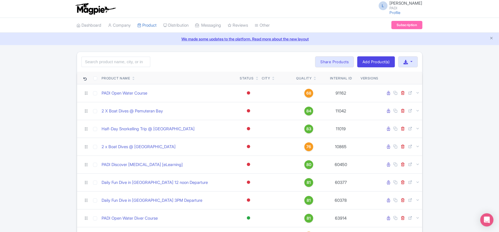
type input "12361"
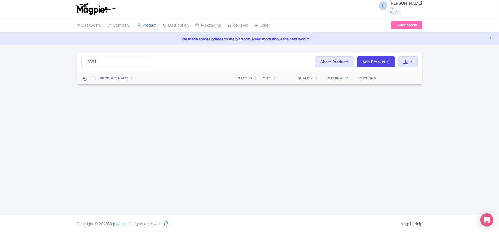
click at [142, 62] on input "12361" at bounding box center [115, 62] width 69 height 10
click at [143, 62] on input "12361" at bounding box center [115, 62] width 69 height 10
